Goal: Navigation & Orientation: Find specific page/section

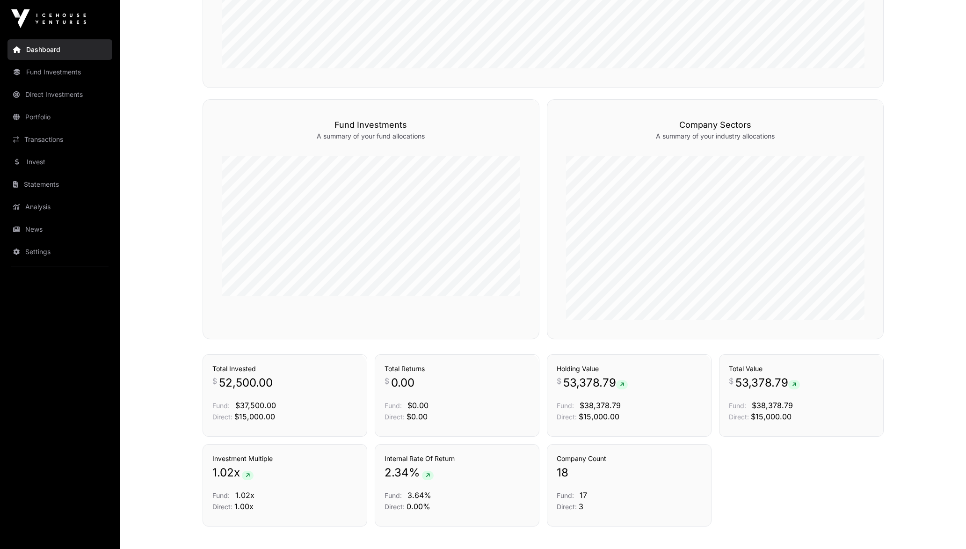
scroll to position [553, 0]
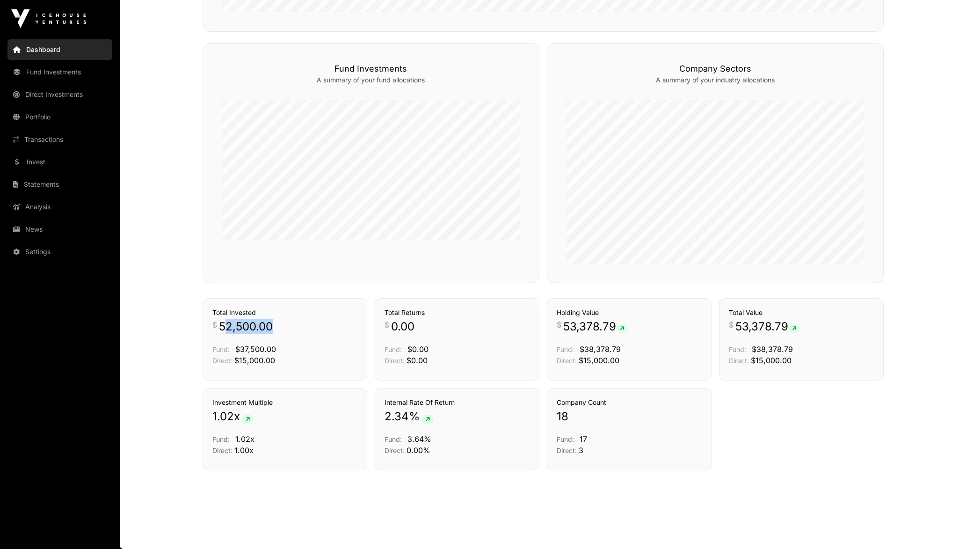
drag, startPoint x: 224, startPoint y: 330, endPoint x: 279, endPoint y: 330, distance: 55.2
click at [279, 330] on p "$ 52,500.00" at bounding box center [284, 326] width 145 height 15
drag, startPoint x: 279, startPoint y: 330, endPoint x: 295, endPoint y: 383, distance: 55.8
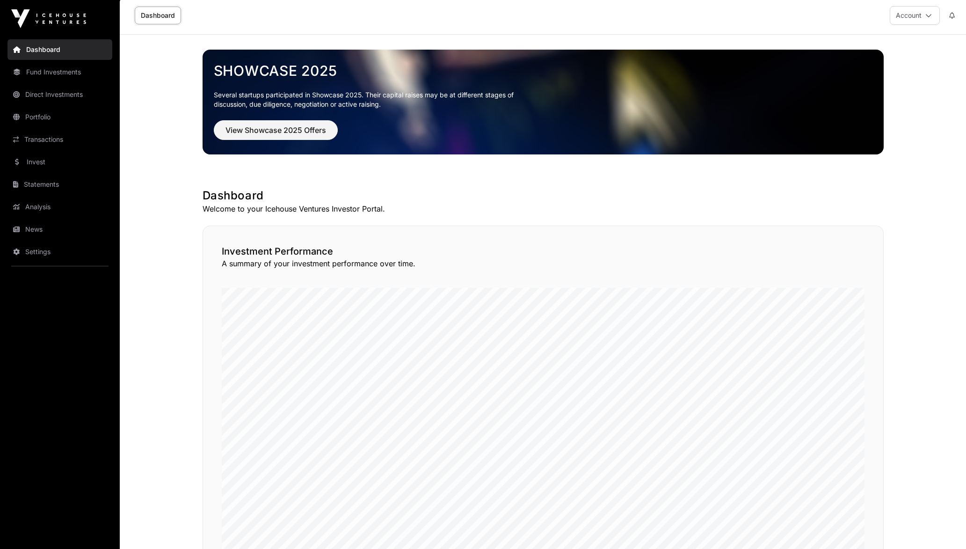
scroll to position [0, 0]
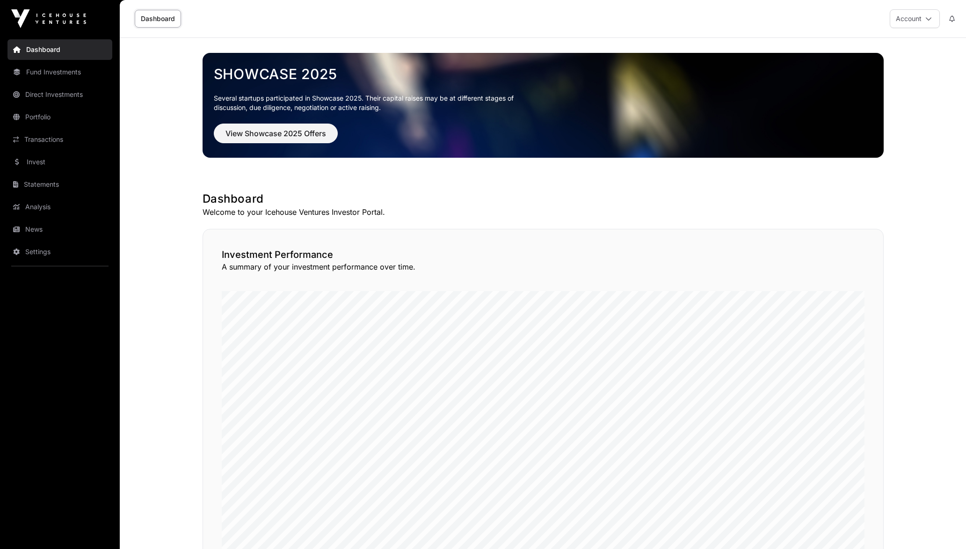
click at [930, 21] on icon at bounding box center [928, 18] width 7 height 7
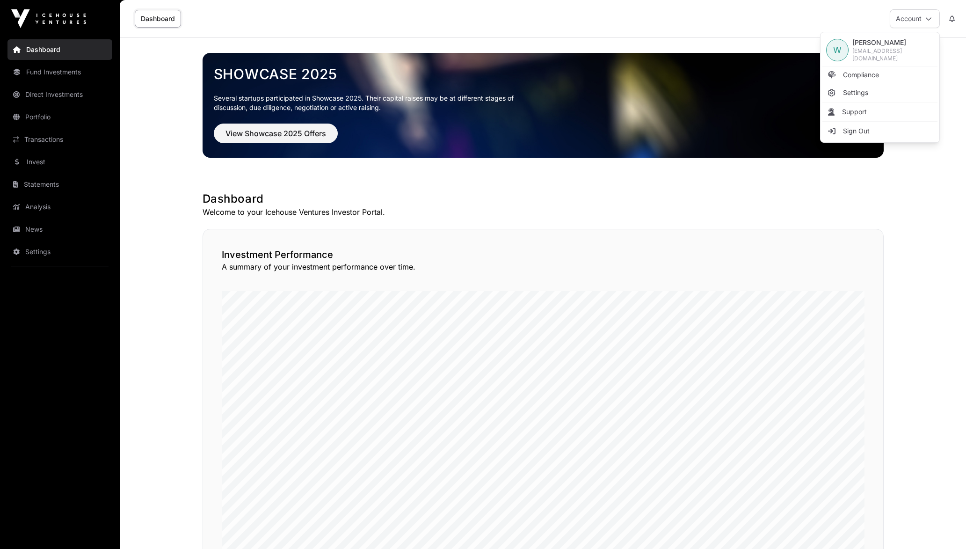
click at [877, 94] on link "Settings" at bounding box center [879, 92] width 115 height 17
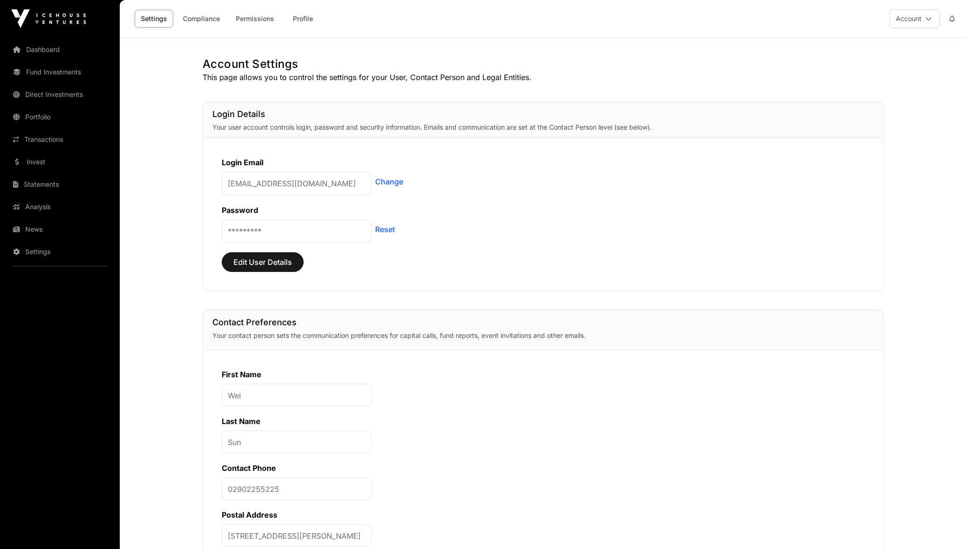
click at [202, 19] on link "Compliance" at bounding box center [201, 19] width 49 height 18
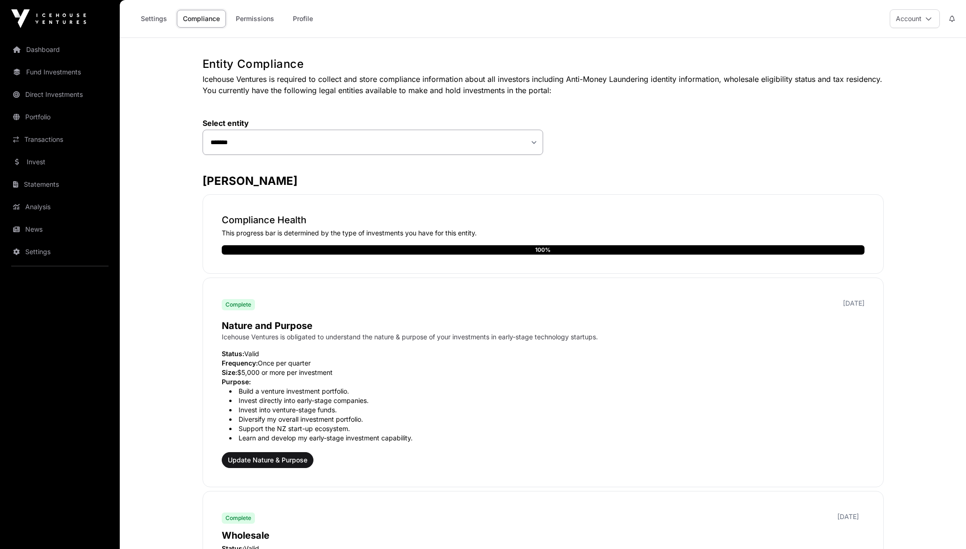
click at [253, 20] on link "Permissions" at bounding box center [255, 19] width 51 height 18
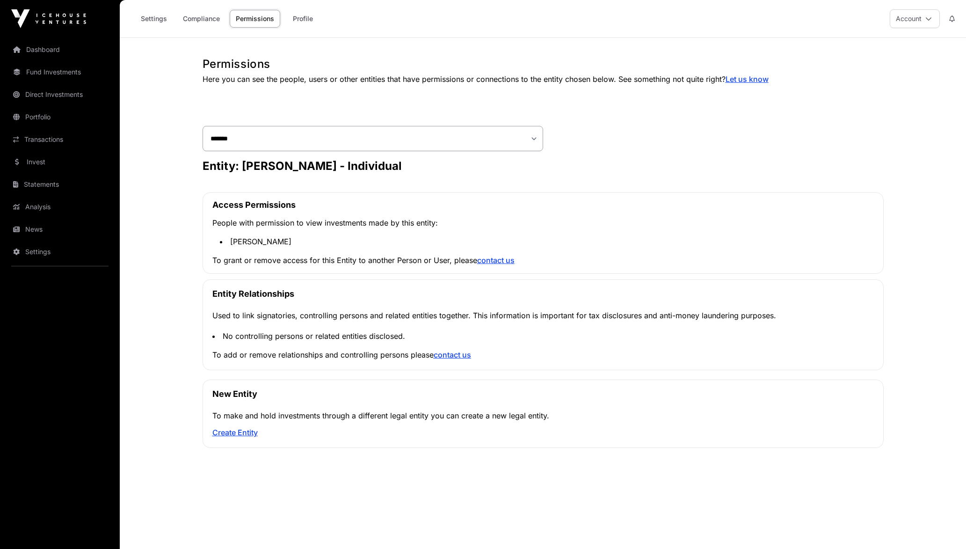
click at [219, 21] on link "Compliance" at bounding box center [201, 19] width 49 height 18
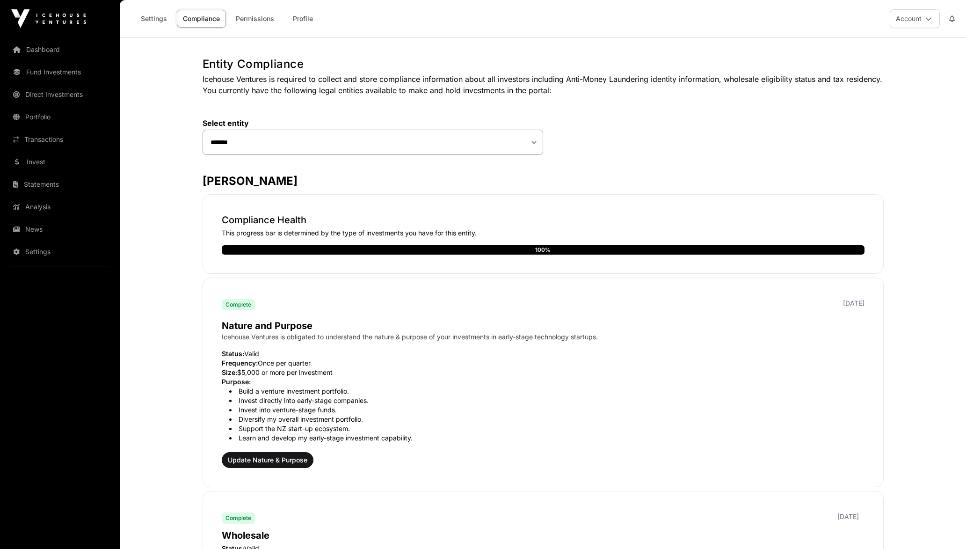
click at [45, 58] on link "Dashboard" at bounding box center [59, 49] width 105 height 21
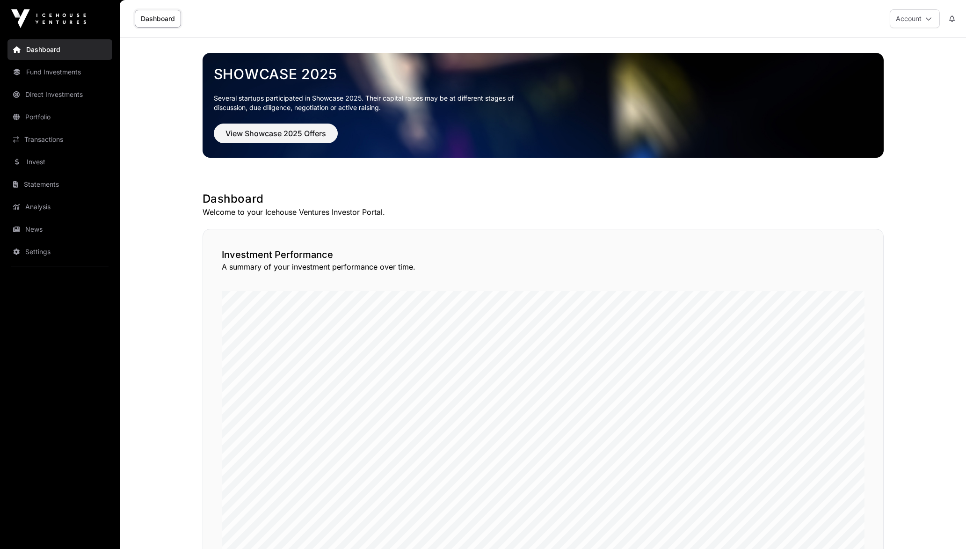
click at [52, 78] on link "Fund Investments" at bounding box center [59, 72] width 105 height 21
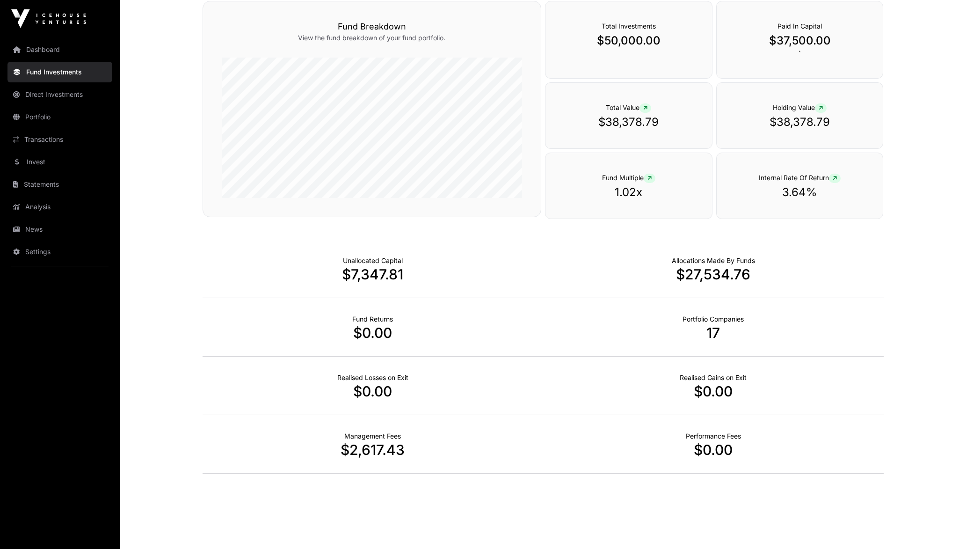
scroll to position [487, 0]
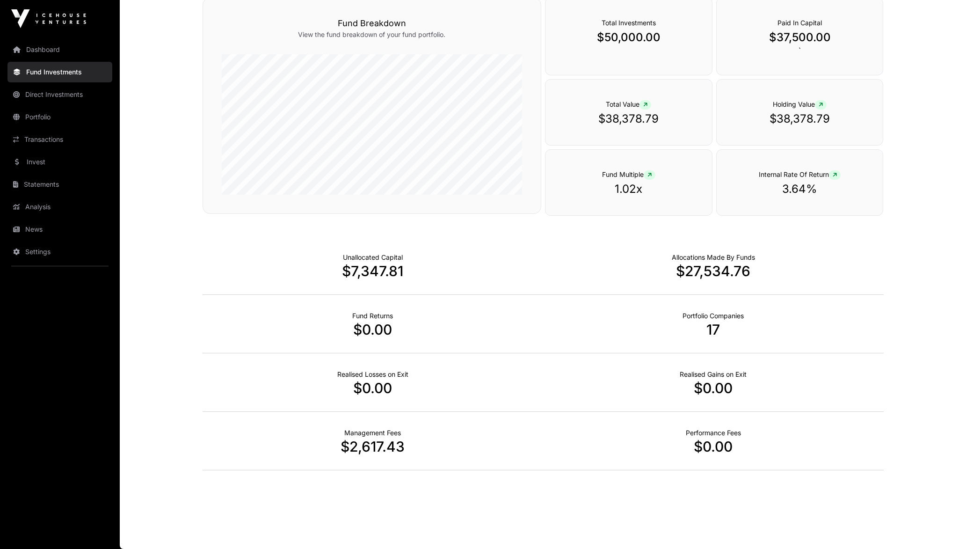
click at [78, 98] on link "Direct Investments" at bounding box center [59, 94] width 105 height 21
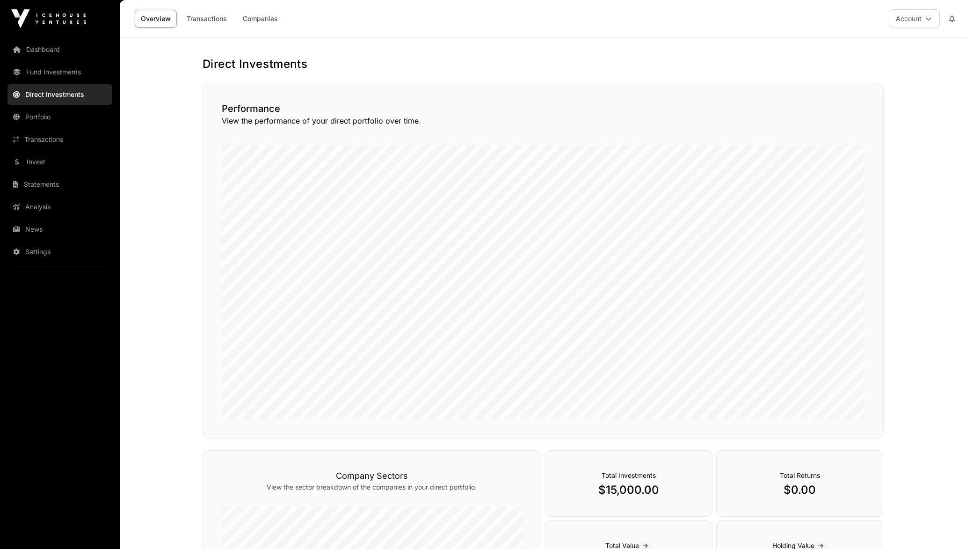
click at [71, 111] on link "Portfolio" at bounding box center [59, 117] width 105 height 21
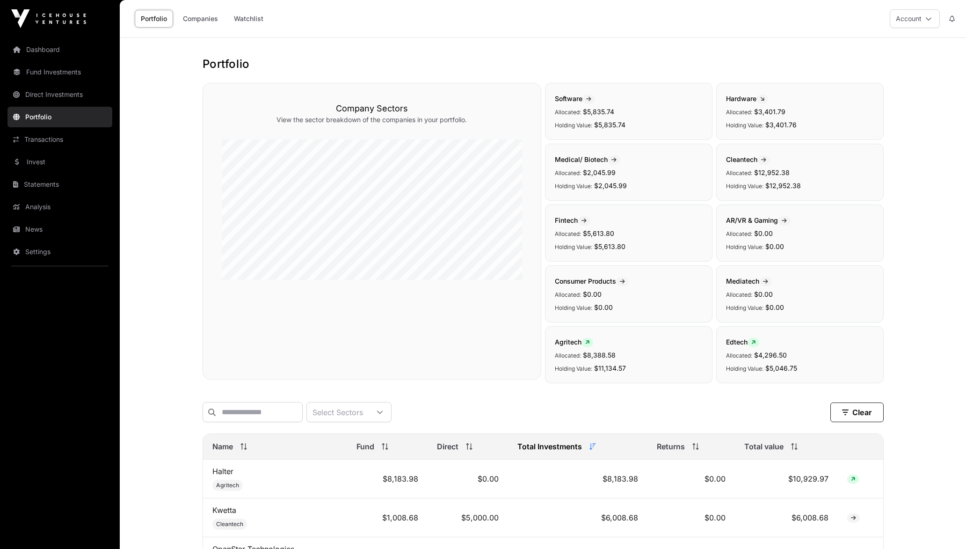
click at [69, 136] on link "Transactions" at bounding box center [59, 139] width 105 height 21
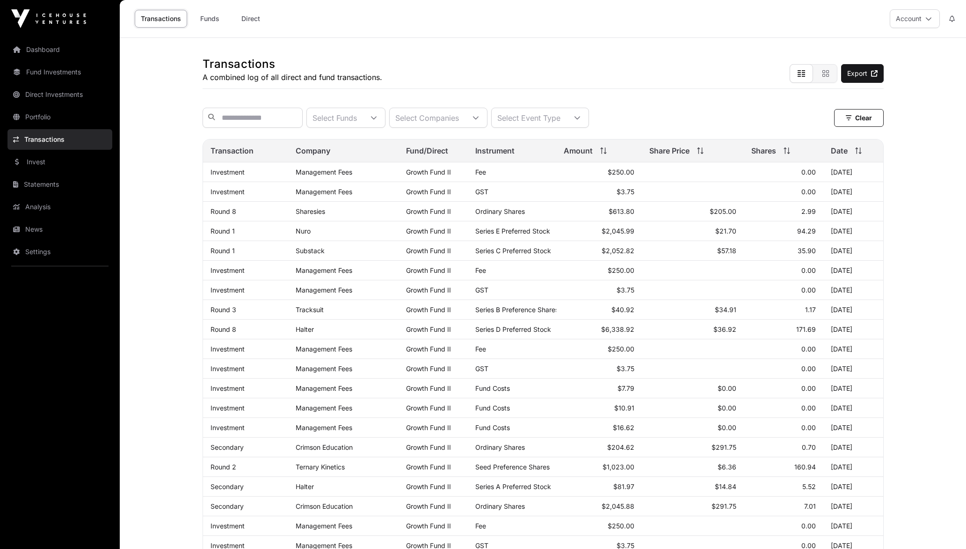
click at [77, 161] on link "Invest" at bounding box center [59, 162] width 105 height 21
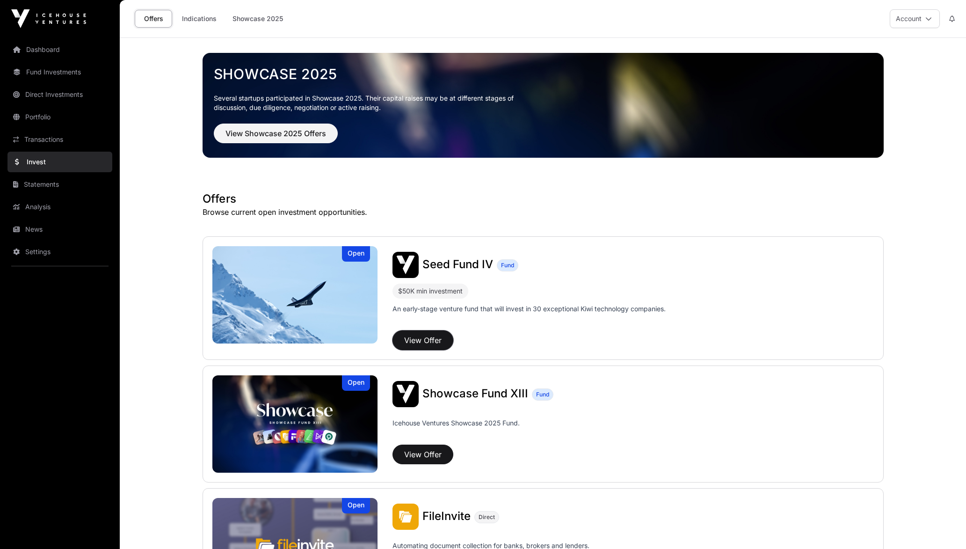
click at [443, 338] on button "View Offer" at bounding box center [422, 340] width 61 height 20
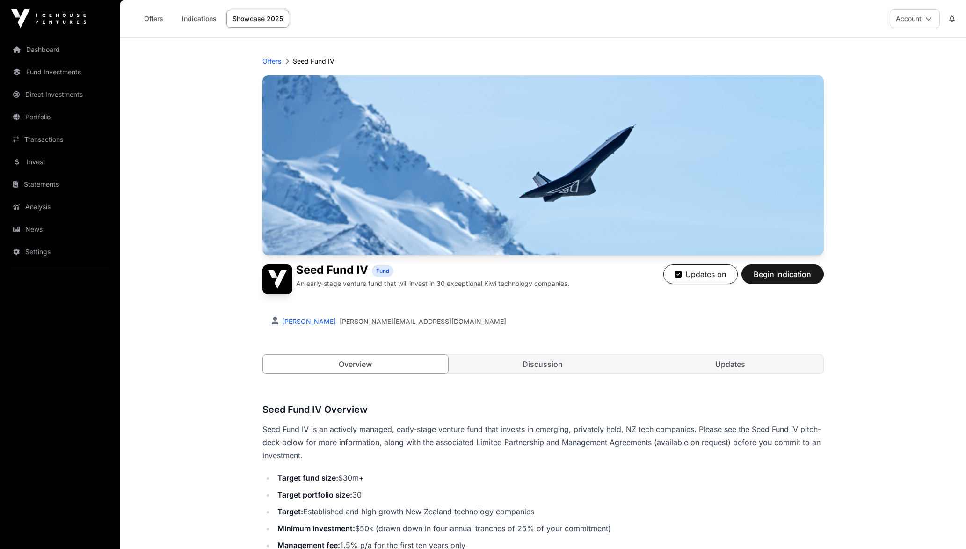
click at [193, 15] on link "Indications" at bounding box center [199, 19] width 47 height 18
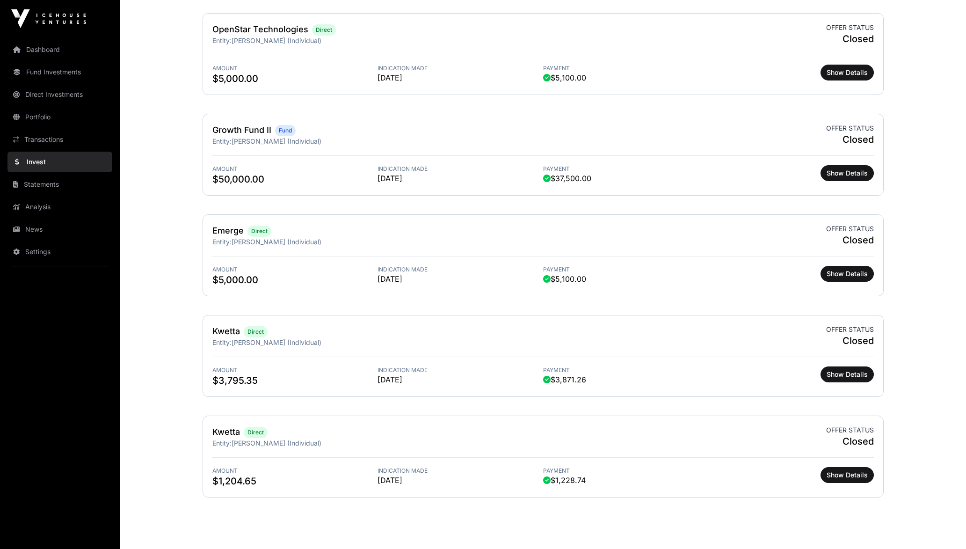
scroll to position [348, 0]
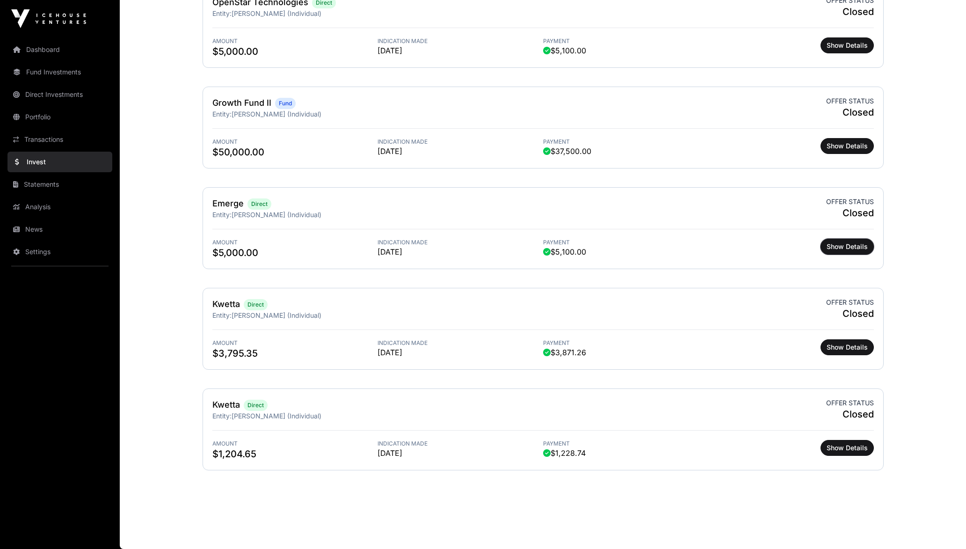
click at [853, 240] on button "Show Details" at bounding box center [846, 247] width 53 height 16
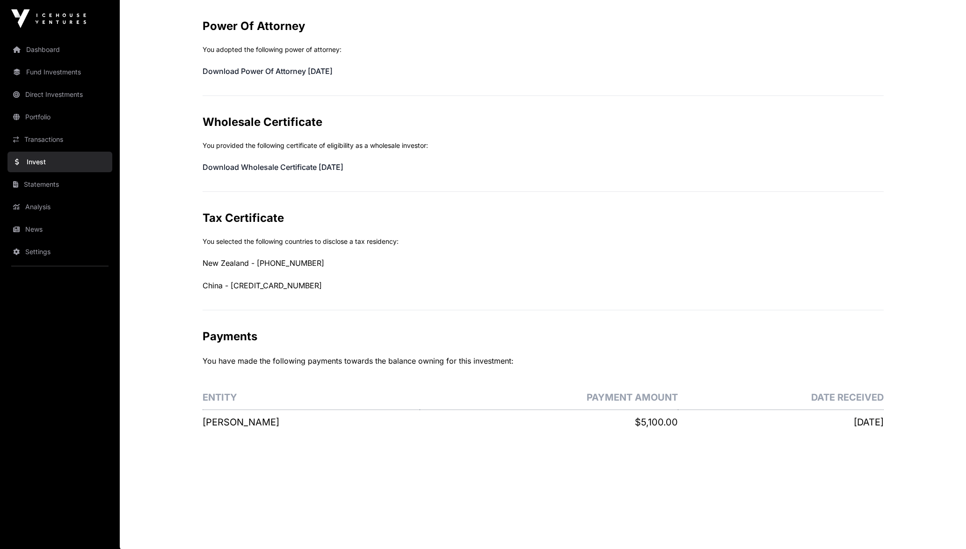
scroll to position [325, 0]
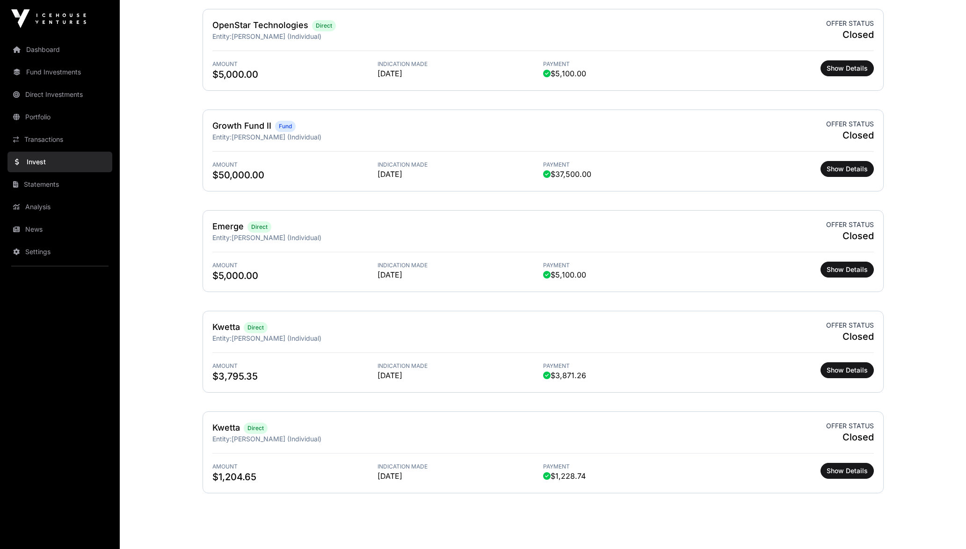
scroll to position [348, 0]
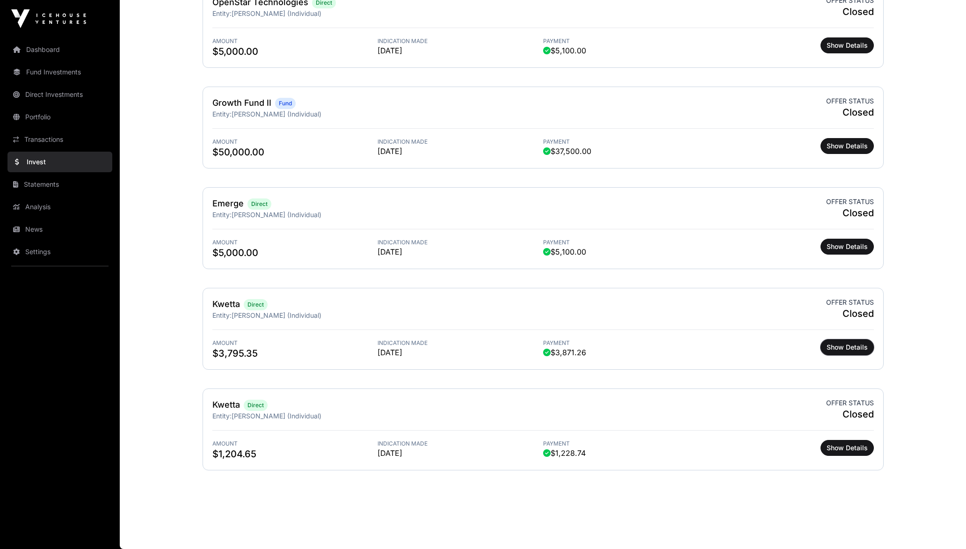
click at [850, 344] on span "Show Details" at bounding box center [847, 346] width 41 height 9
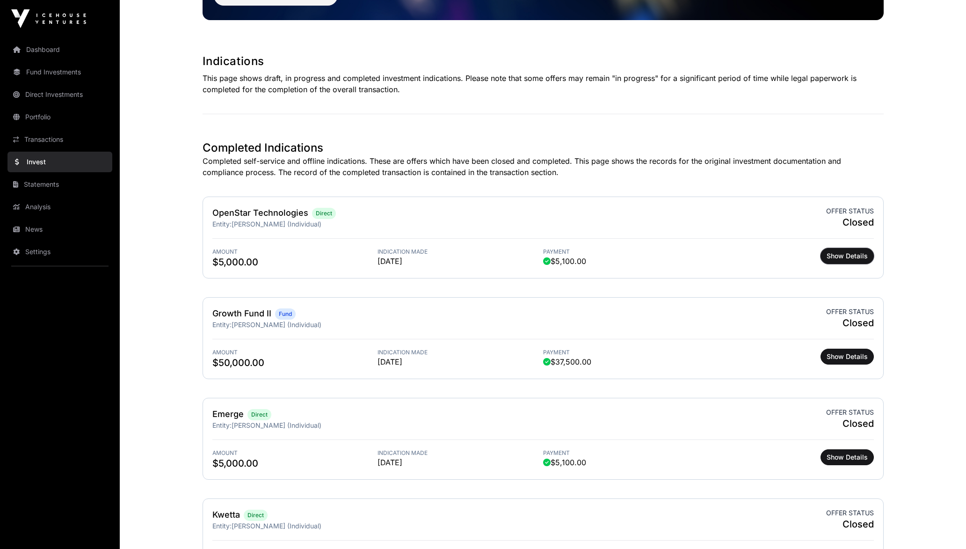
click at [844, 257] on span "Show Details" at bounding box center [847, 255] width 41 height 9
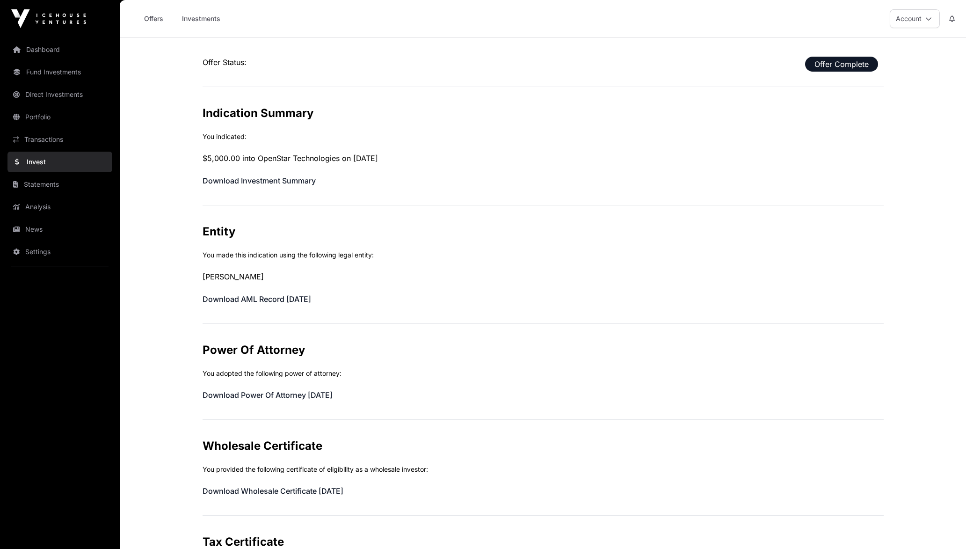
scroll to position [138, 0]
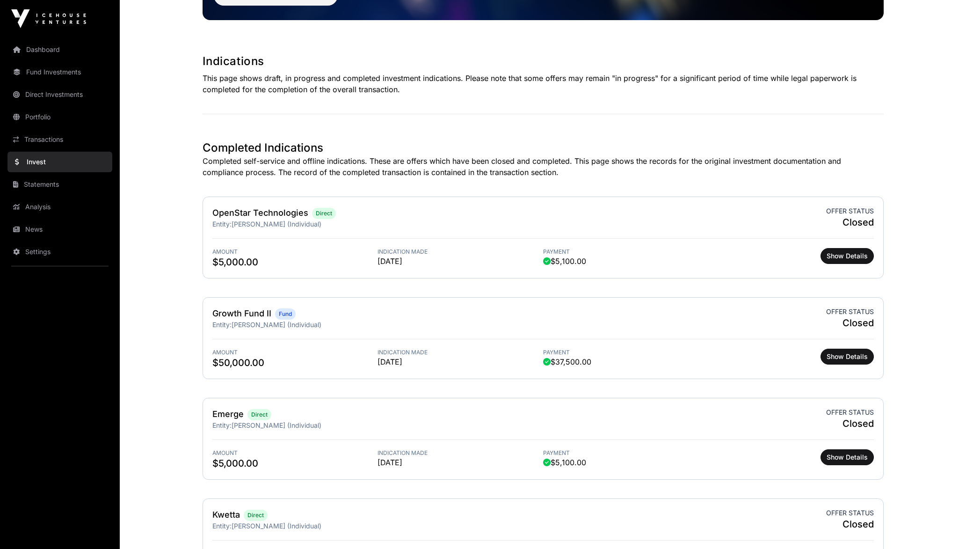
click at [56, 135] on link "Transactions" at bounding box center [59, 139] width 105 height 21
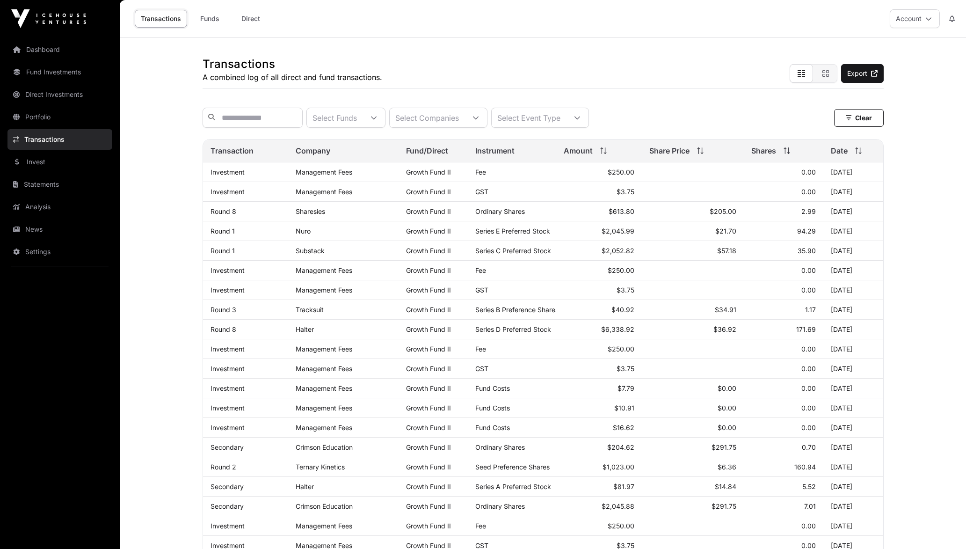
click at [44, 117] on link "Portfolio" at bounding box center [59, 117] width 105 height 21
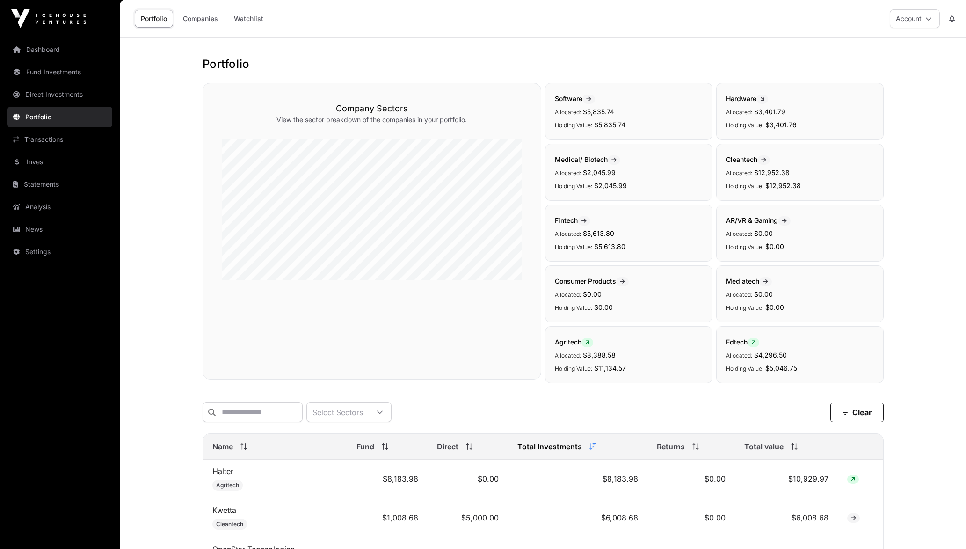
click at [54, 87] on link "Direct Investments" at bounding box center [59, 94] width 105 height 21
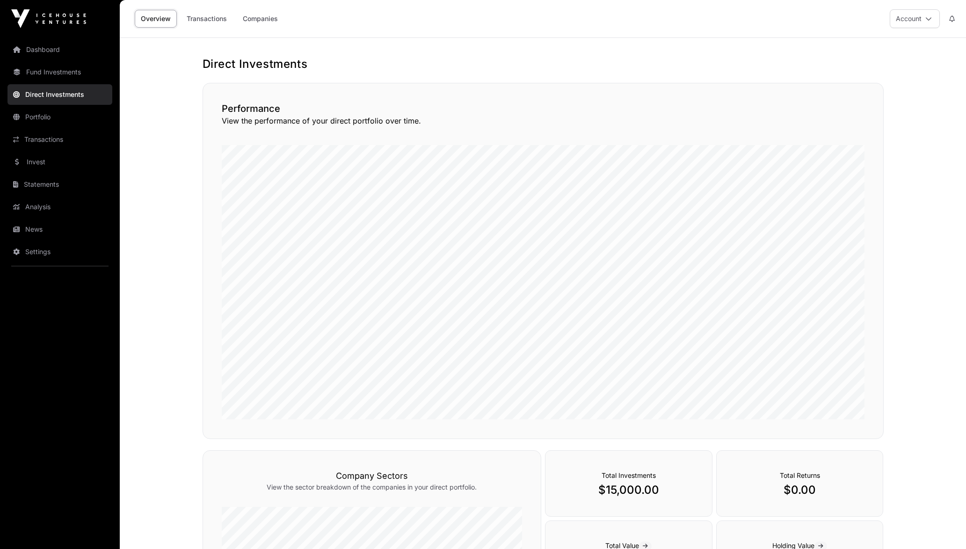
click at [72, 55] on link "Dashboard" at bounding box center [59, 49] width 105 height 21
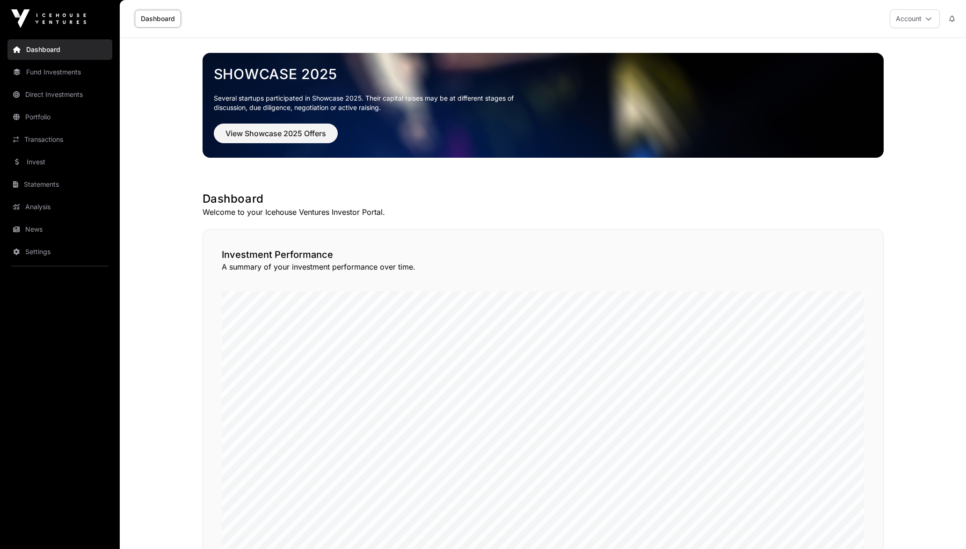
click at [66, 88] on link "Direct Investments" at bounding box center [59, 94] width 105 height 21
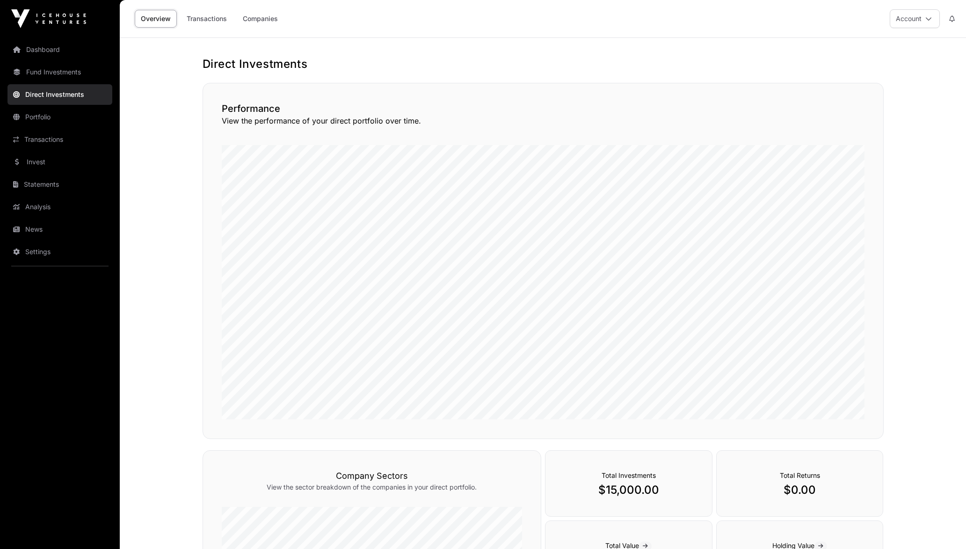
click at [65, 73] on link "Fund Investments" at bounding box center [59, 72] width 105 height 21
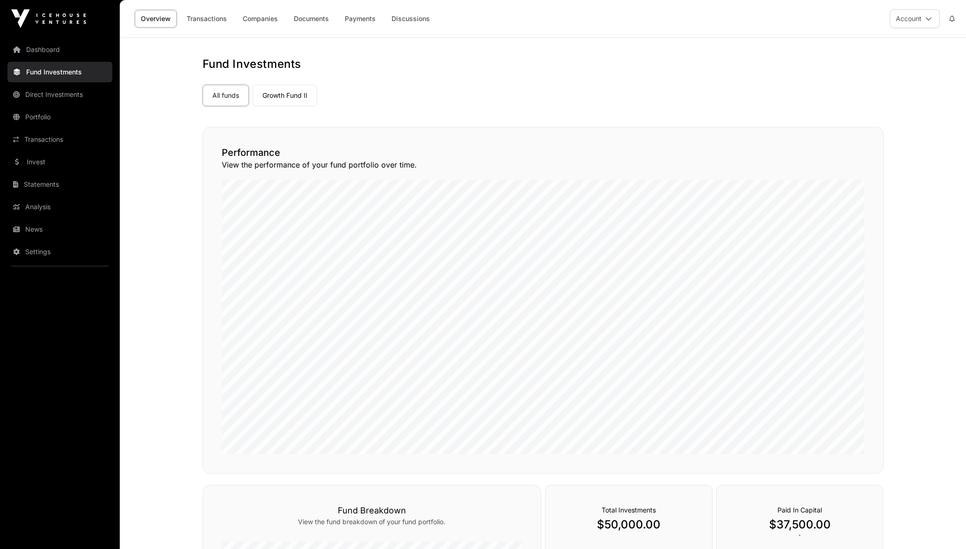
click at [67, 87] on link "Direct Investments" at bounding box center [59, 94] width 105 height 21
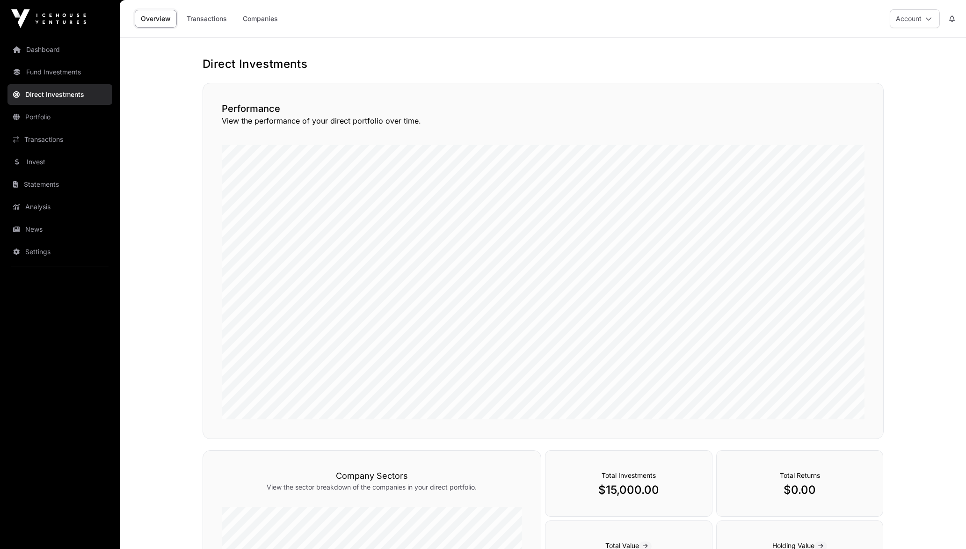
click at [202, 14] on link "Transactions" at bounding box center [207, 19] width 52 height 18
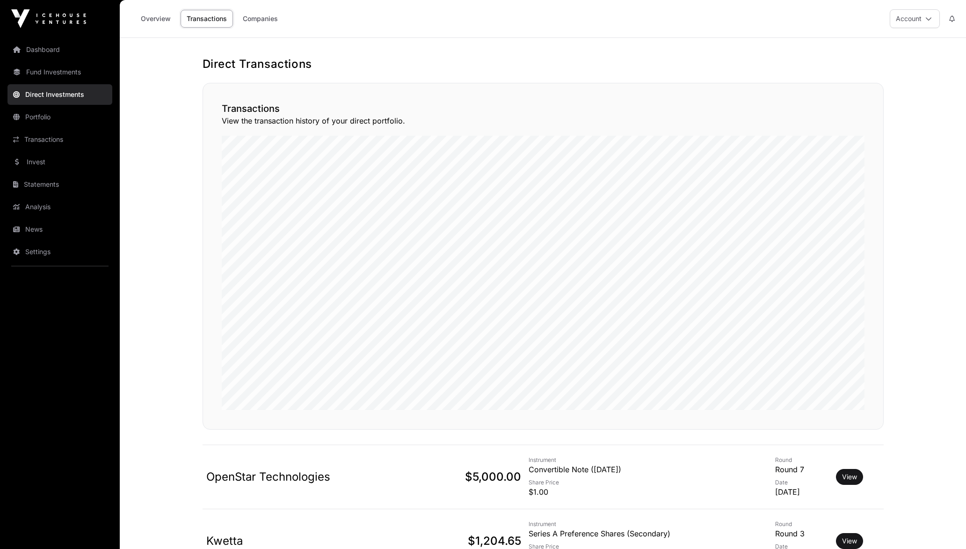
click at [255, 17] on link "Companies" at bounding box center [260, 19] width 47 height 18
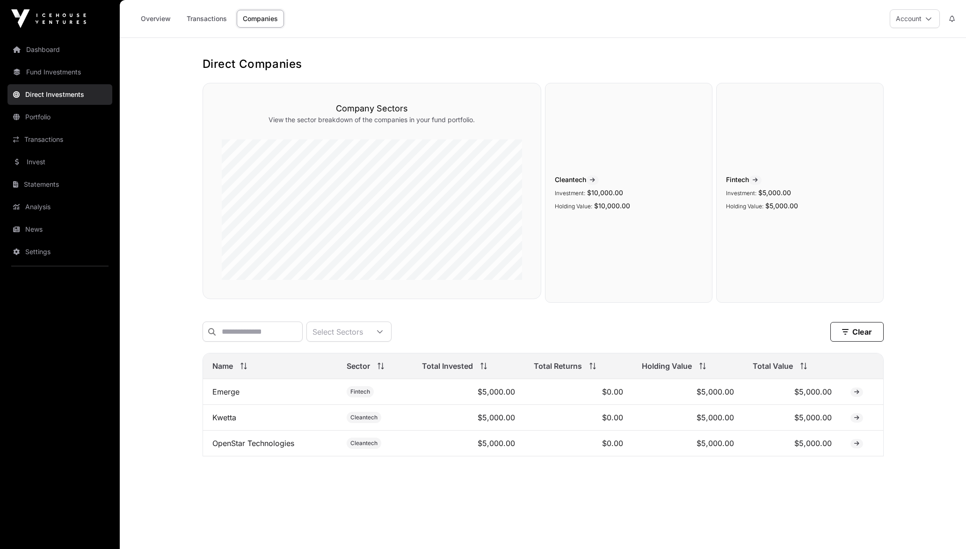
click at [200, 11] on link "Transactions" at bounding box center [207, 19] width 52 height 18
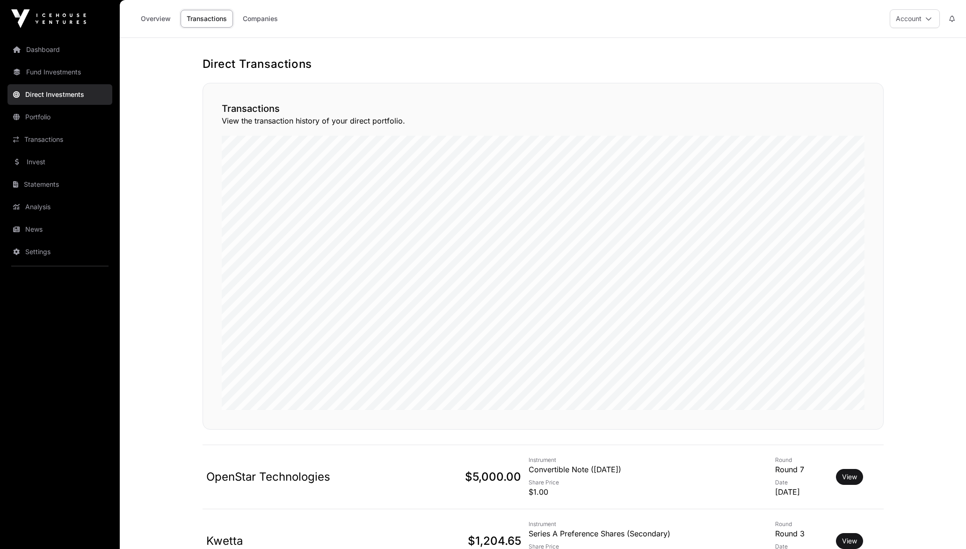
click at [200, 11] on link "Transactions" at bounding box center [207, 19] width 52 height 18
click at [263, 19] on link "Companies" at bounding box center [260, 19] width 47 height 18
